Goal: Task Accomplishment & Management: Complete application form

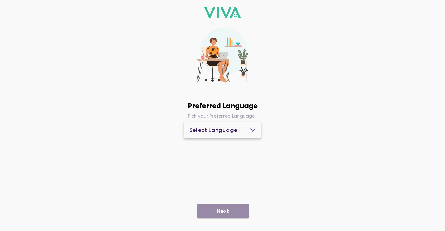
click at [246, 132] on div "Select Language" at bounding box center [223, 130] width 66 height 5
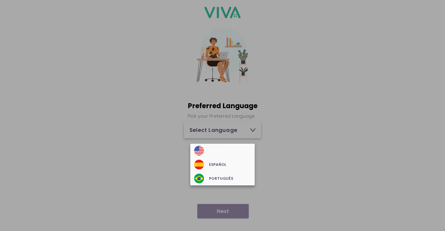
click at [238, 154] on div "English" at bounding box center [222, 151] width 56 height 10
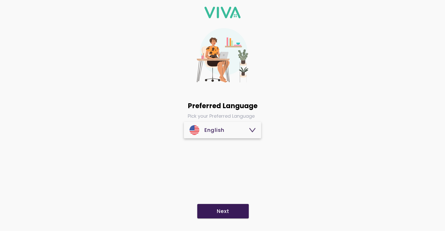
click at [230, 213] on span "Next" at bounding box center [223, 211] width 41 height 5
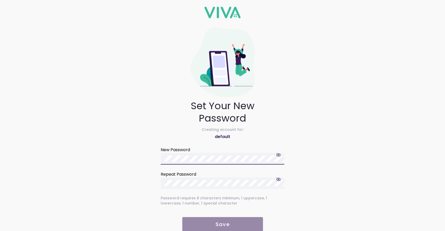
click at [188, 162] on ion-col "New Password" at bounding box center [223, 155] width 126 height 20
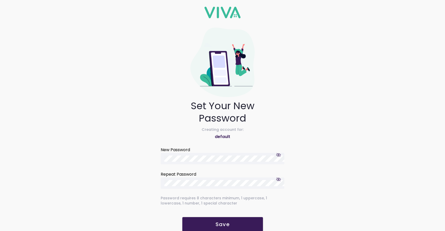
click at [278, 179] on span "button" at bounding box center [279, 179] width 5 height 5
click at [280, 156] on span "button" at bounding box center [279, 155] width 5 height 5
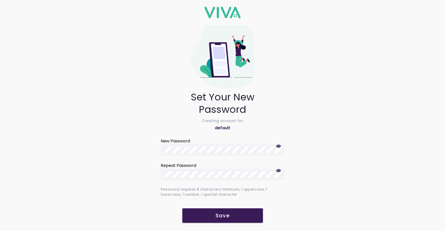
click at [228, 221] on button "Save" at bounding box center [222, 216] width 81 height 14
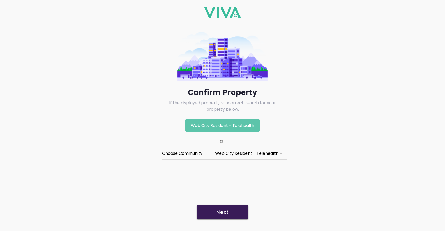
click at [268, 155] on div "Web City Resident - Telehealth" at bounding box center [246, 153] width 63 height 6
click at [268, 155] on button "Choose Community Web City Resident - Telehealth" at bounding box center [222, 153] width 121 height 11
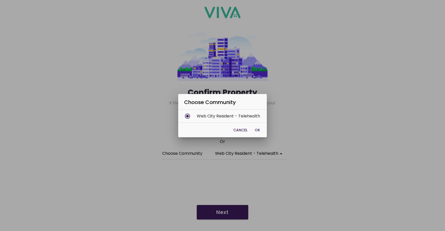
click at [268, 155] on ion-backdrop at bounding box center [222, 115] width 445 height 231
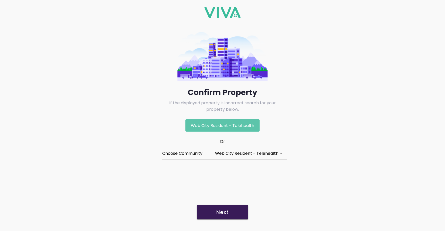
click at [0, 0] on slot "Next" at bounding box center [0, 0] width 0 height 0
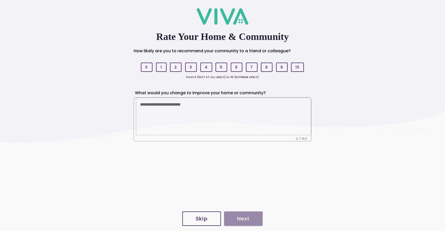
click at [0, 0] on slot "Skip" at bounding box center [0, 0] width 0 height 0
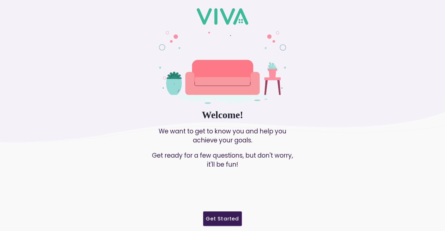
click at [0, 0] on slot "Get Started" at bounding box center [0, 0] width 0 height 0
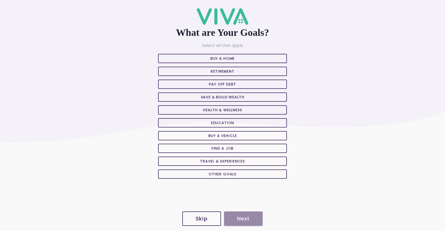
click at [211, 218] on span "Skip" at bounding box center [201, 218] width 27 height 5
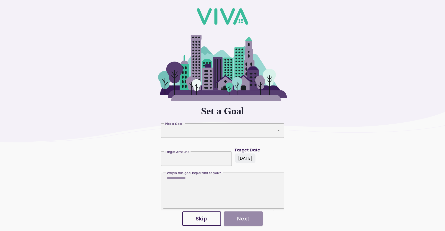
click at [210, 219] on span "Skip" at bounding box center [201, 218] width 27 height 5
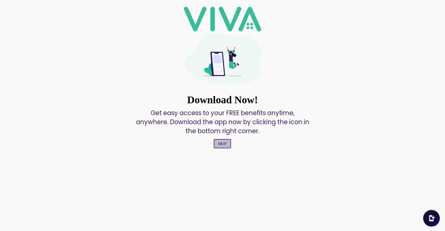
click at [222, 141] on button "Skip" at bounding box center [222, 143] width 17 height 9
